Goal: Navigation & Orientation: Find specific page/section

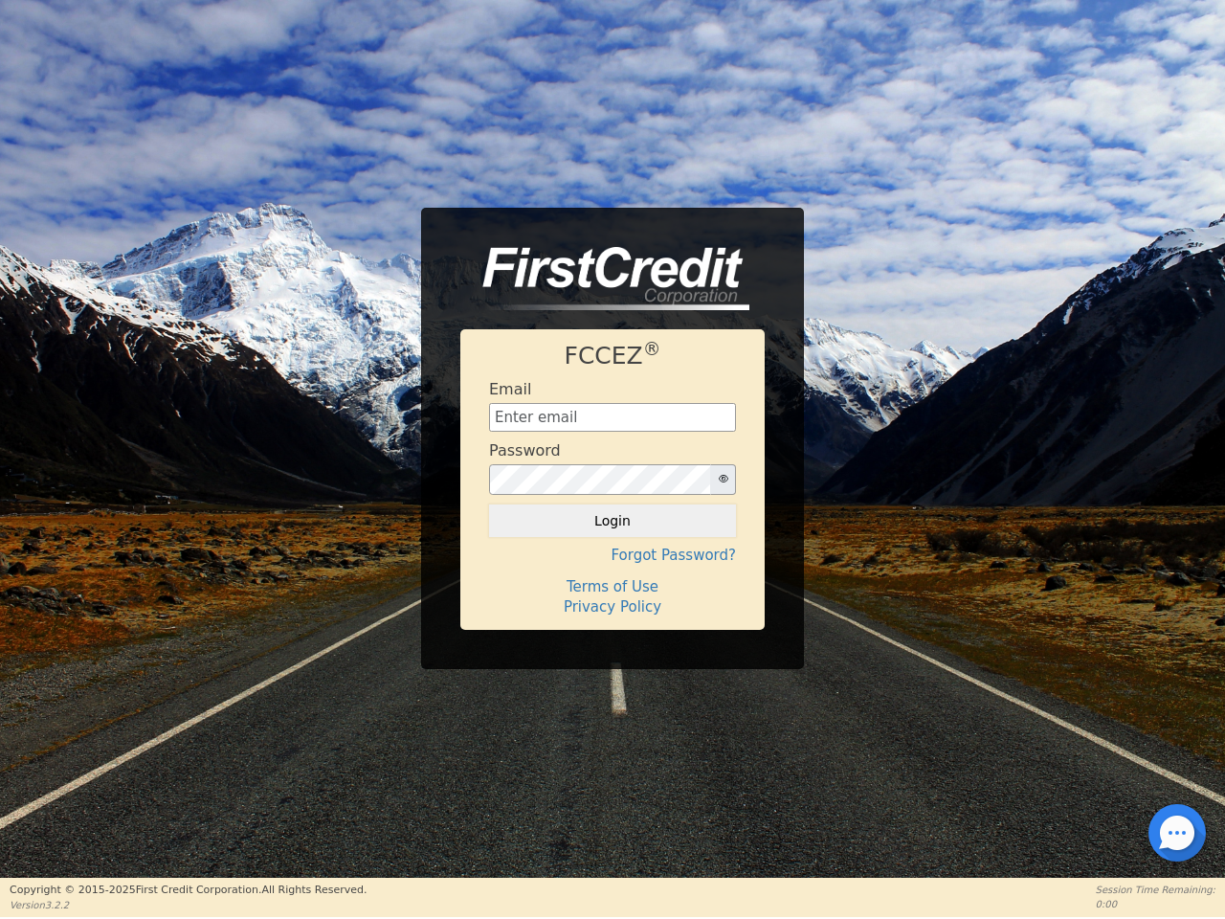
click at [613, 459] on div "Password" at bounding box center [612, 468] width 247 height 54
click at [723, 480] on icon "button" at bounding box center [724, 479] width 10 height 10
click at [613, 521] on button "Login" at bounding box center [612, 520] width 247 height 33
click at [613, 555] on div "FCCEZ ® Email Password Login Forgot Password? Terms of Use Privacy Policy" at bounding box center [612, 479] width 304 height 301
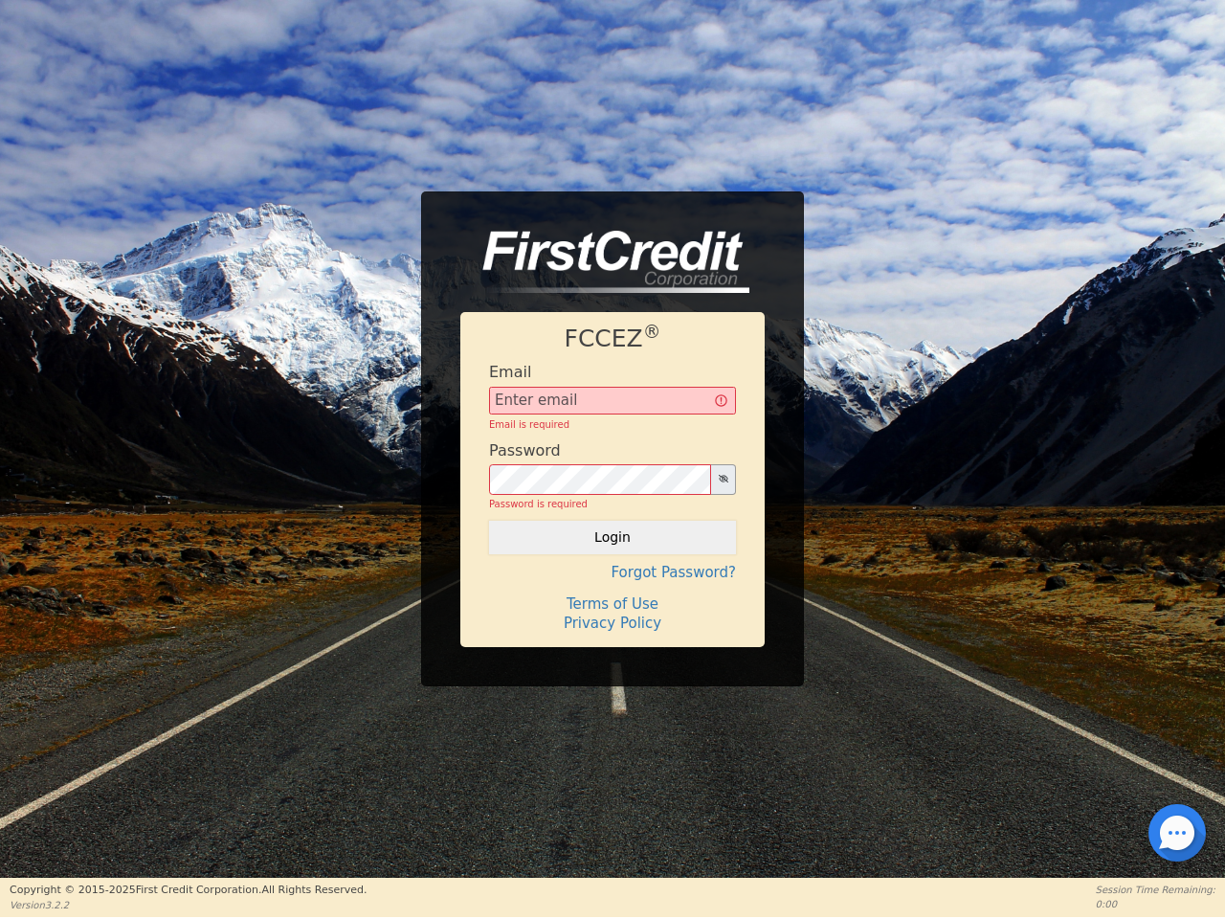
click at [613, 587] on div "FCCEZ ® Email Email is required Password Password is required Login Forgot Pass…" at bounding box center [612, 479] width 304 height 334
click at [613, 607] on h4 "Terms of Use" at bounding box center [612, 603] width 247 height 17
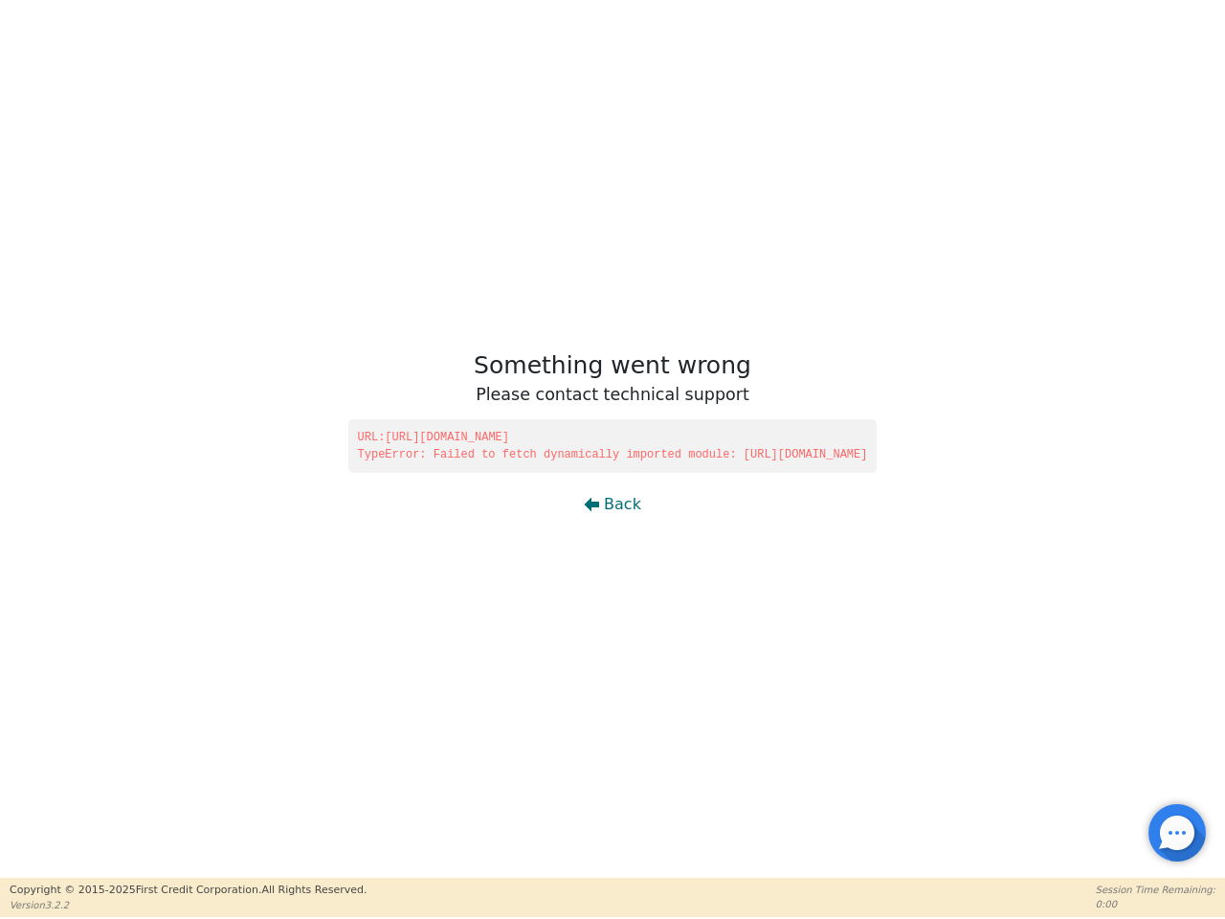
click at [1177, 833] on div at bounding box center [1177, 833] width 4 height 4
